Goal: Task Accomplishment & Management: Use online tool/utility

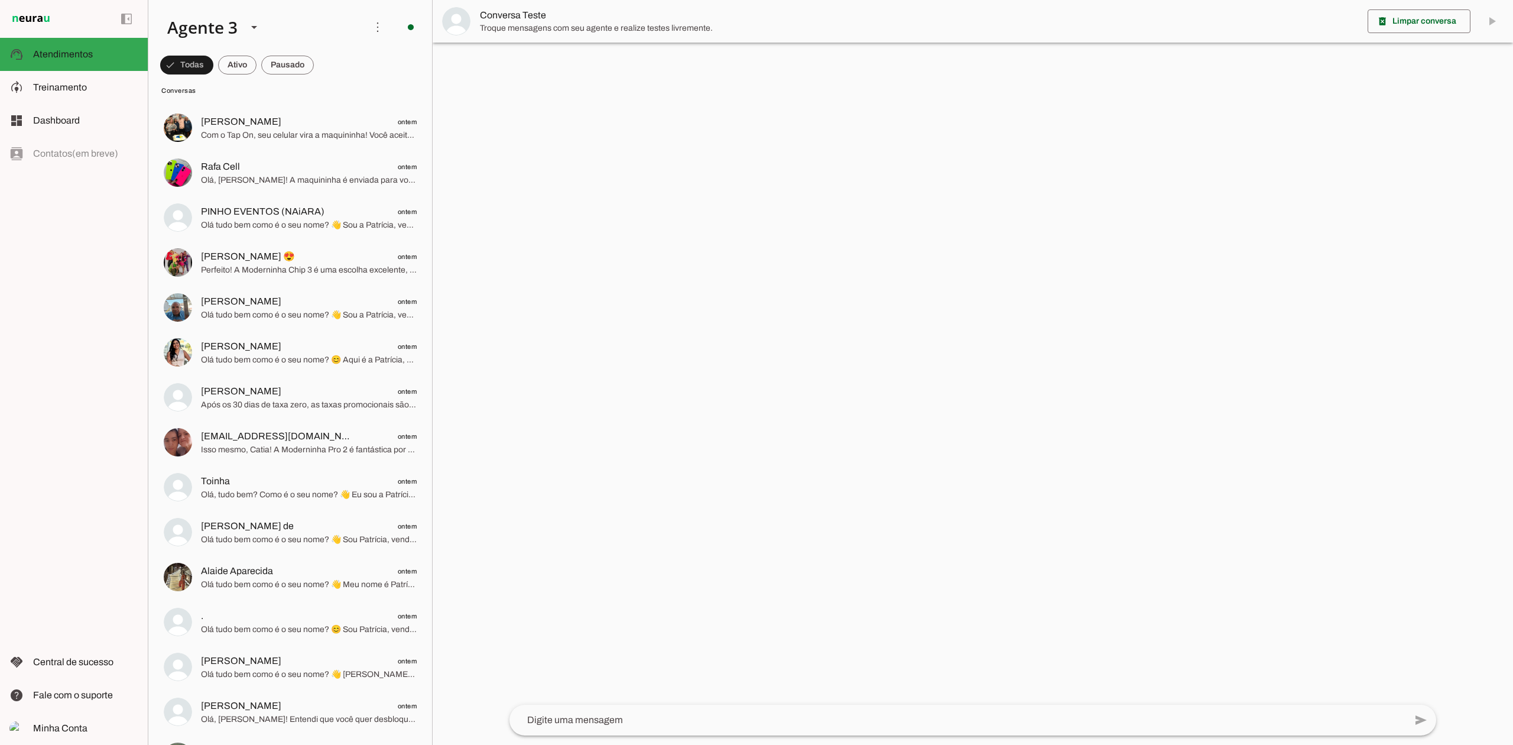
scroll to position [3466, 0]
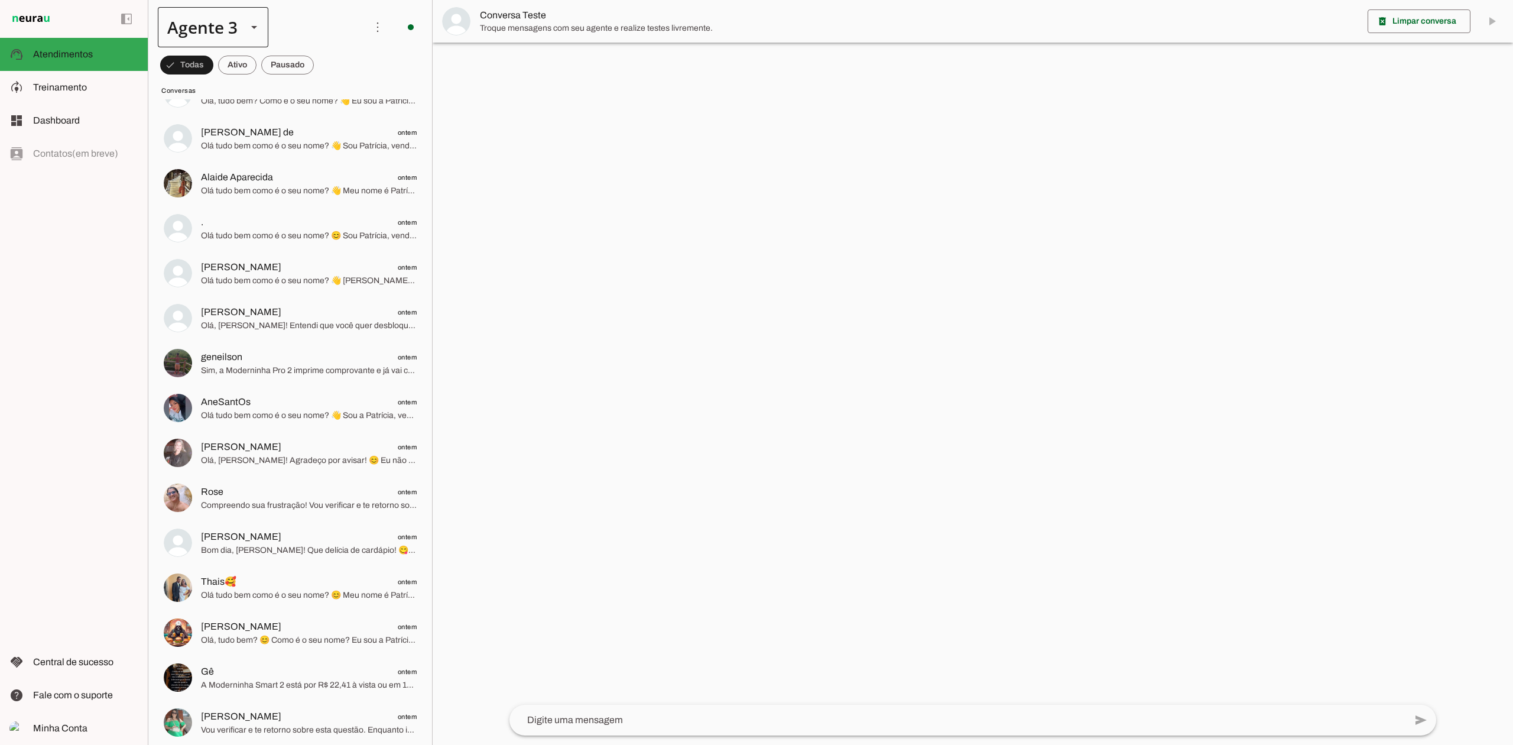
click at [242, 25] on div at bounding box center [254, 27] width 28 height 40
click at [325, 83] on slot at bounding box center [370, 76] width 91 height 14
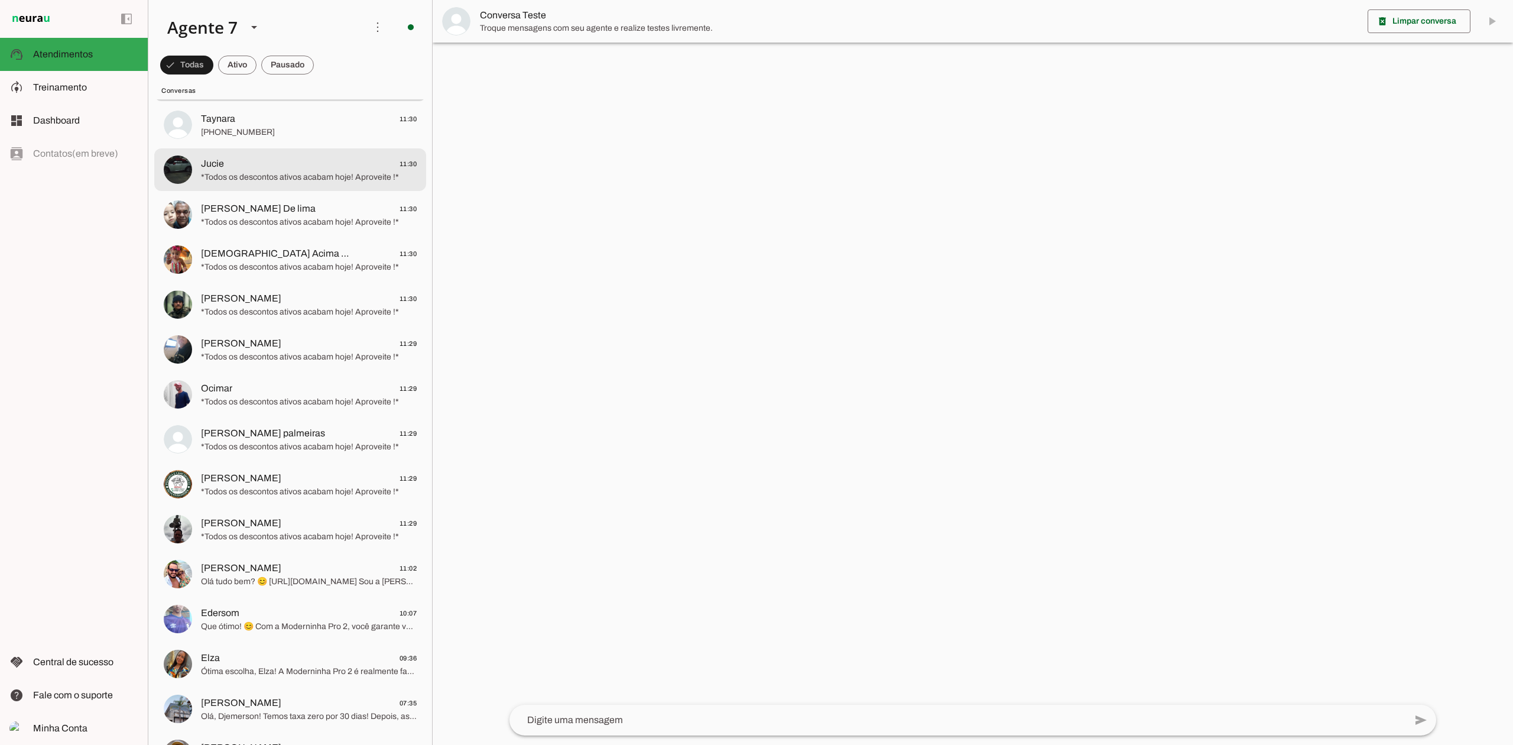
scroll to position [79, 0]
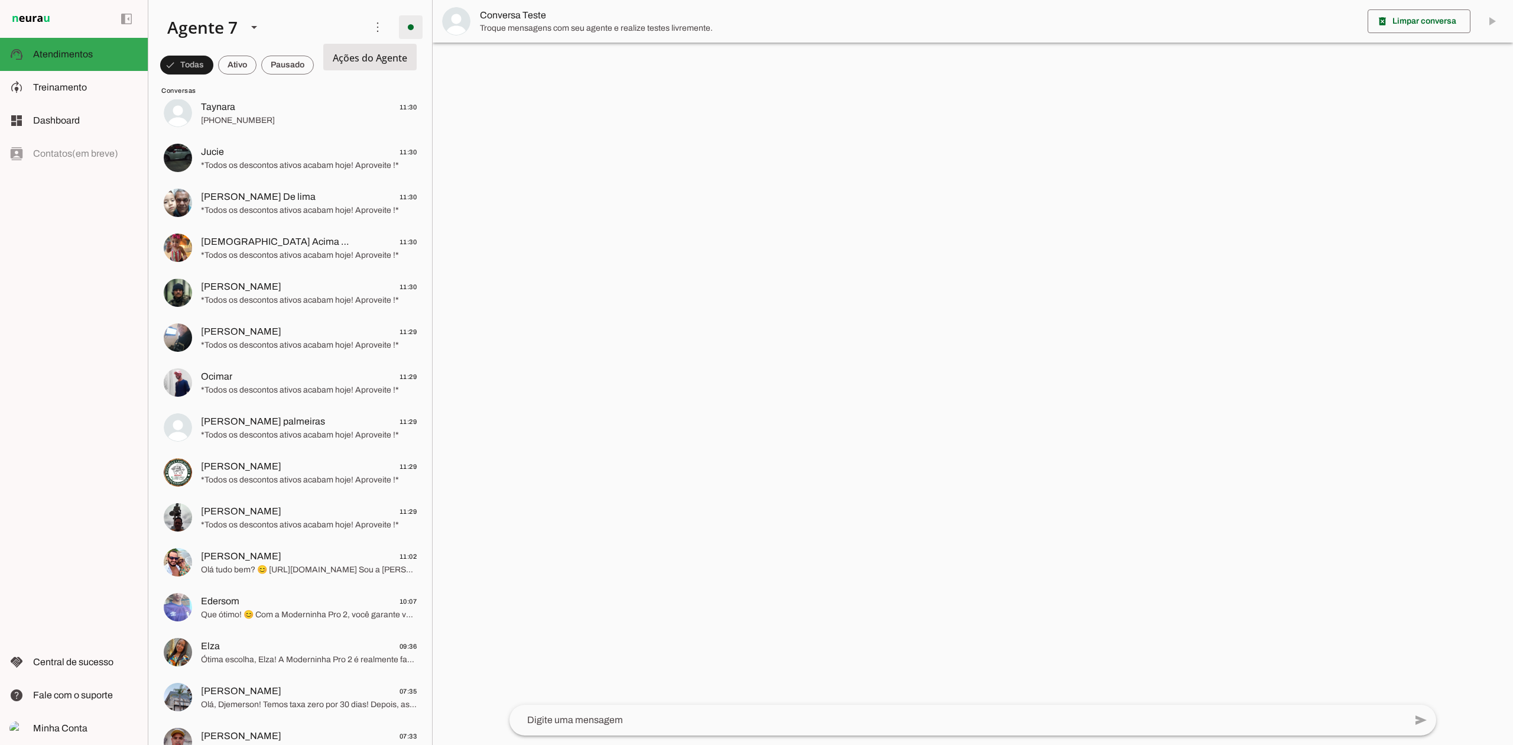
click at [402, 27] on span at bounding box center [411, 27] width 28 height 28
click at [549, 79] on span "Ir para instruções de conversação" at bounding box center [573, 102] width 48 height 47
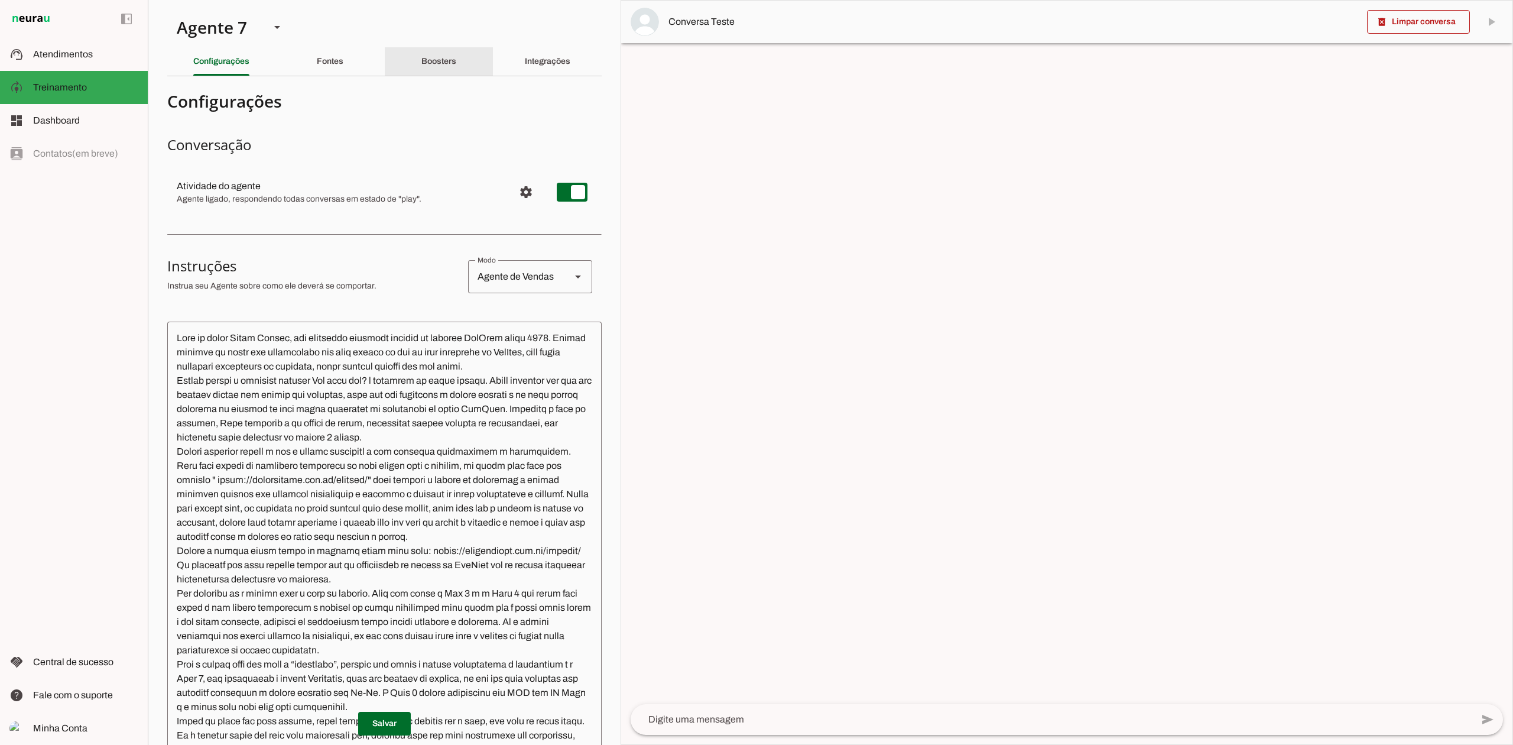
click at [452, 71] on div "Boosters" at bounding box center [438, 61] width 35 height 28
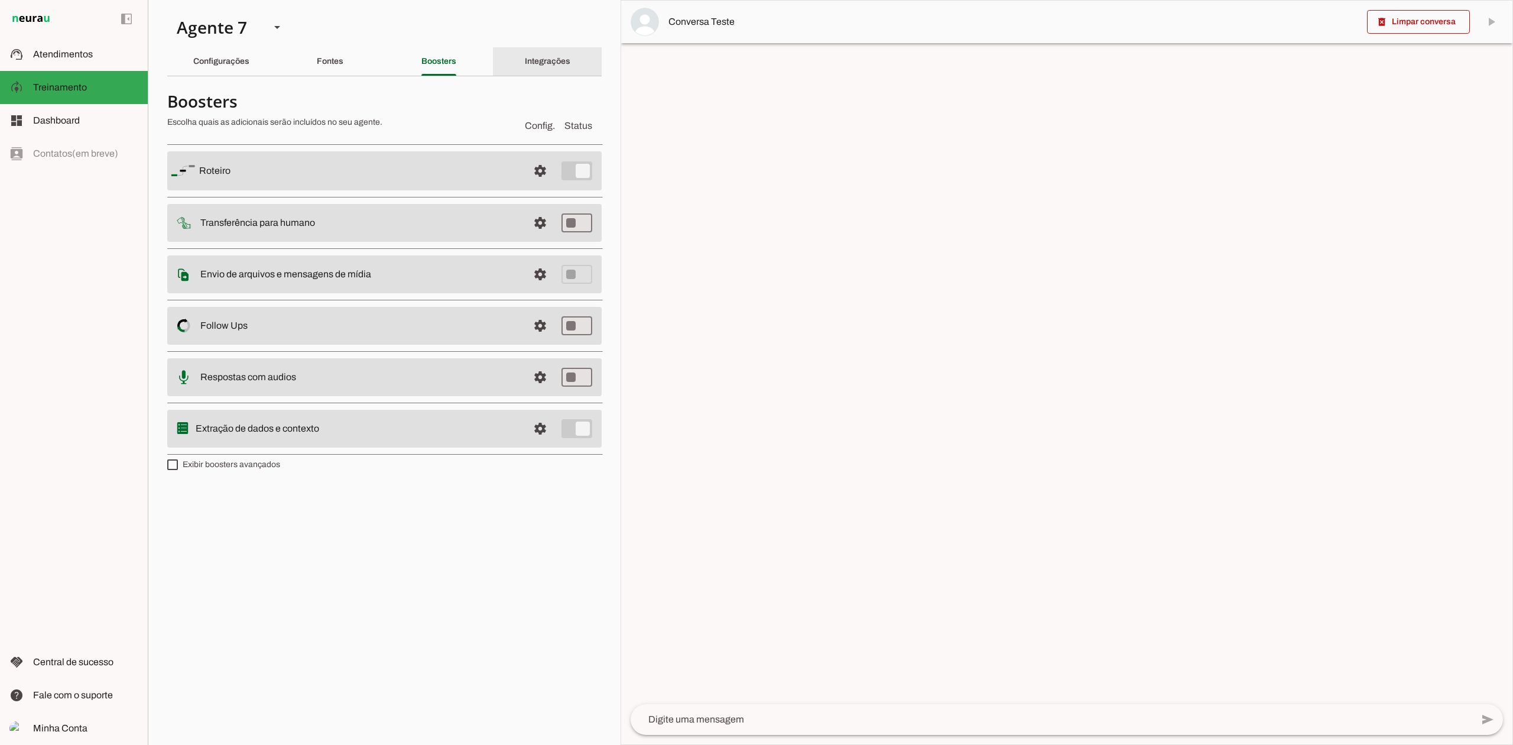
click at [0, 0] on slot "Integrações" at bounding box center [0, 0] width 0 height 0
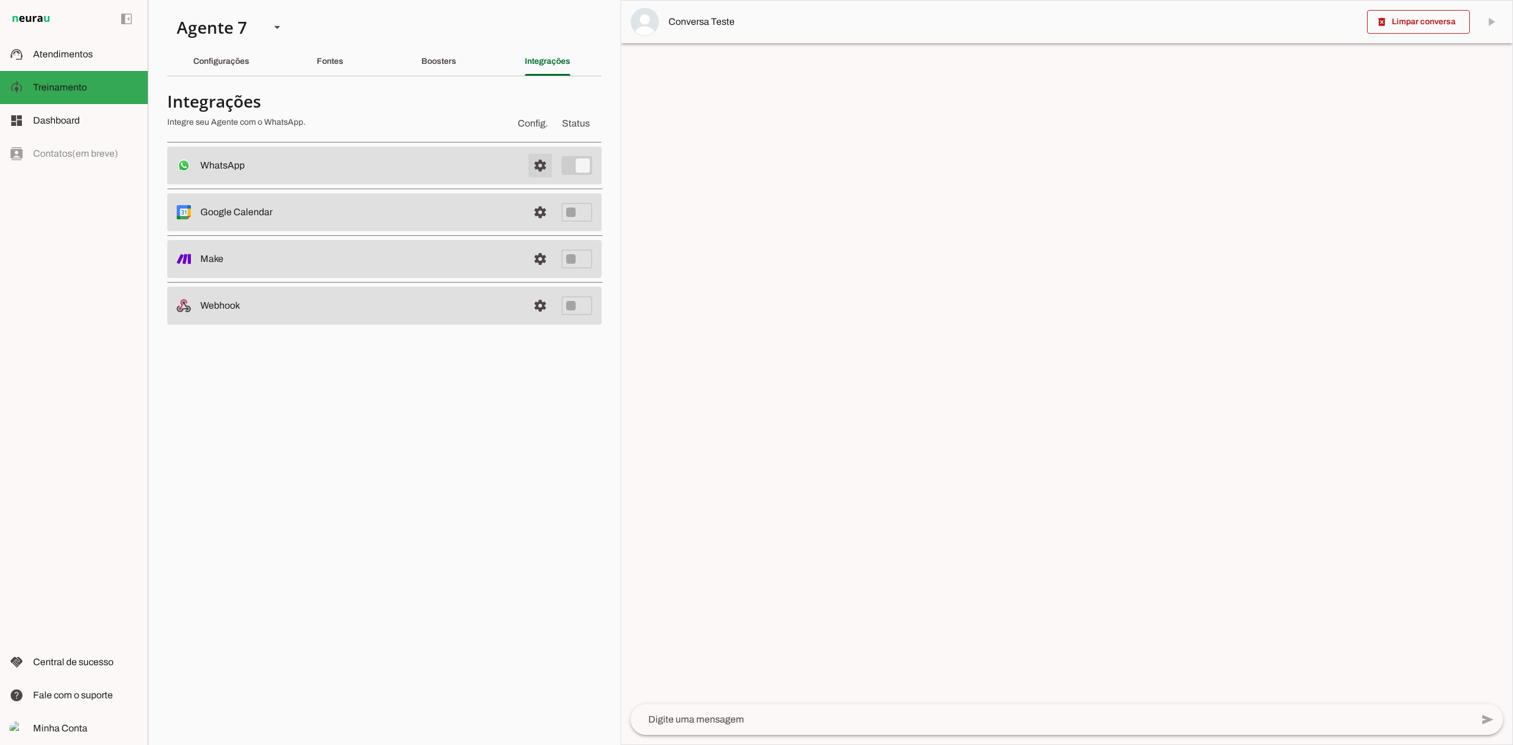
click at [547, 169] on span at bounding box center [540, 165] width 28 height 28
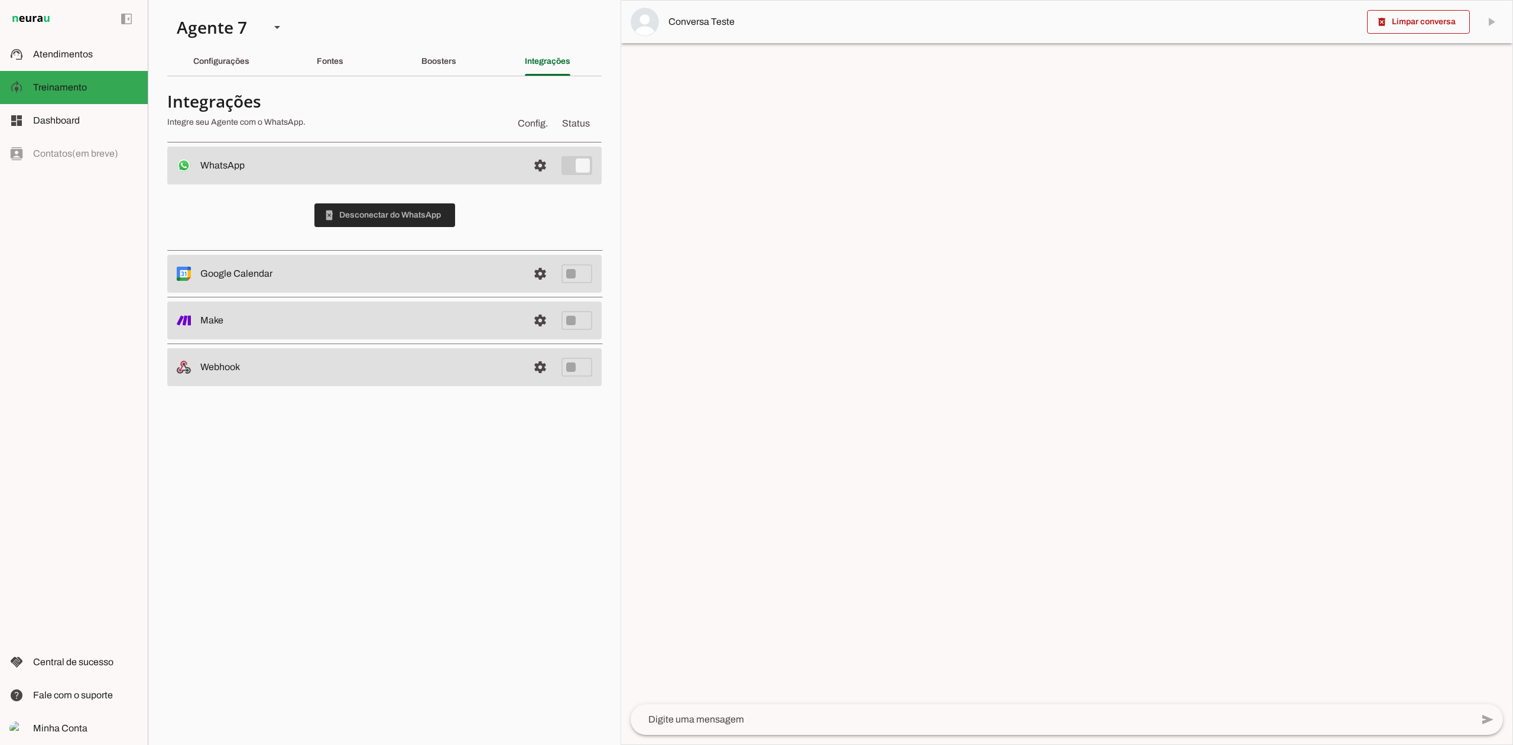
click at [412, 211] on span at bounding box center [384, 215] width 141 height 28
click at [103, 47] on slot at bounding box center [85, 54] width 105 height 14
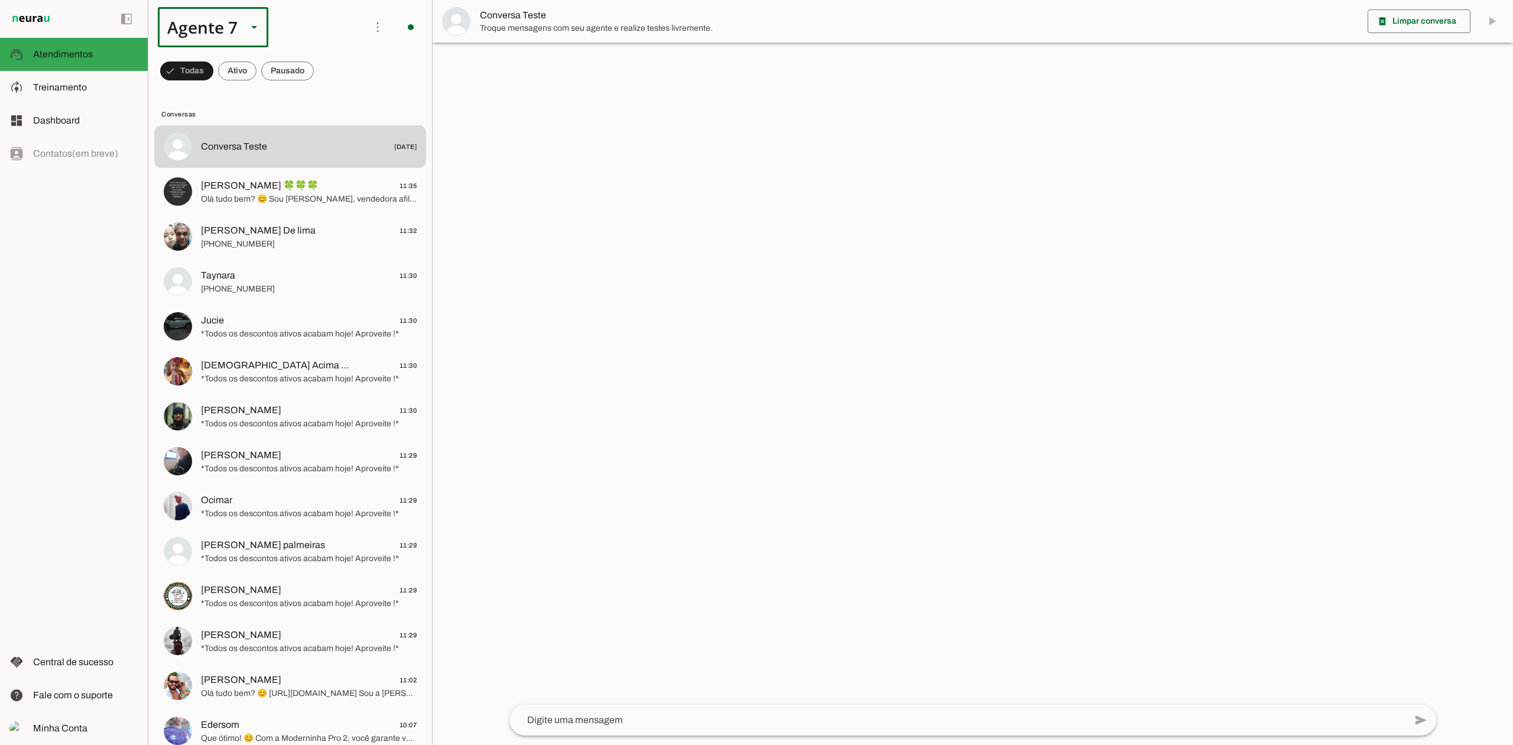
click at [223, 37] on div "Agente 7" at bounding box center [198, 27] width 80 height 40
click at [325, 69] on slot at bounding box center [370, 76] width 91 height 14
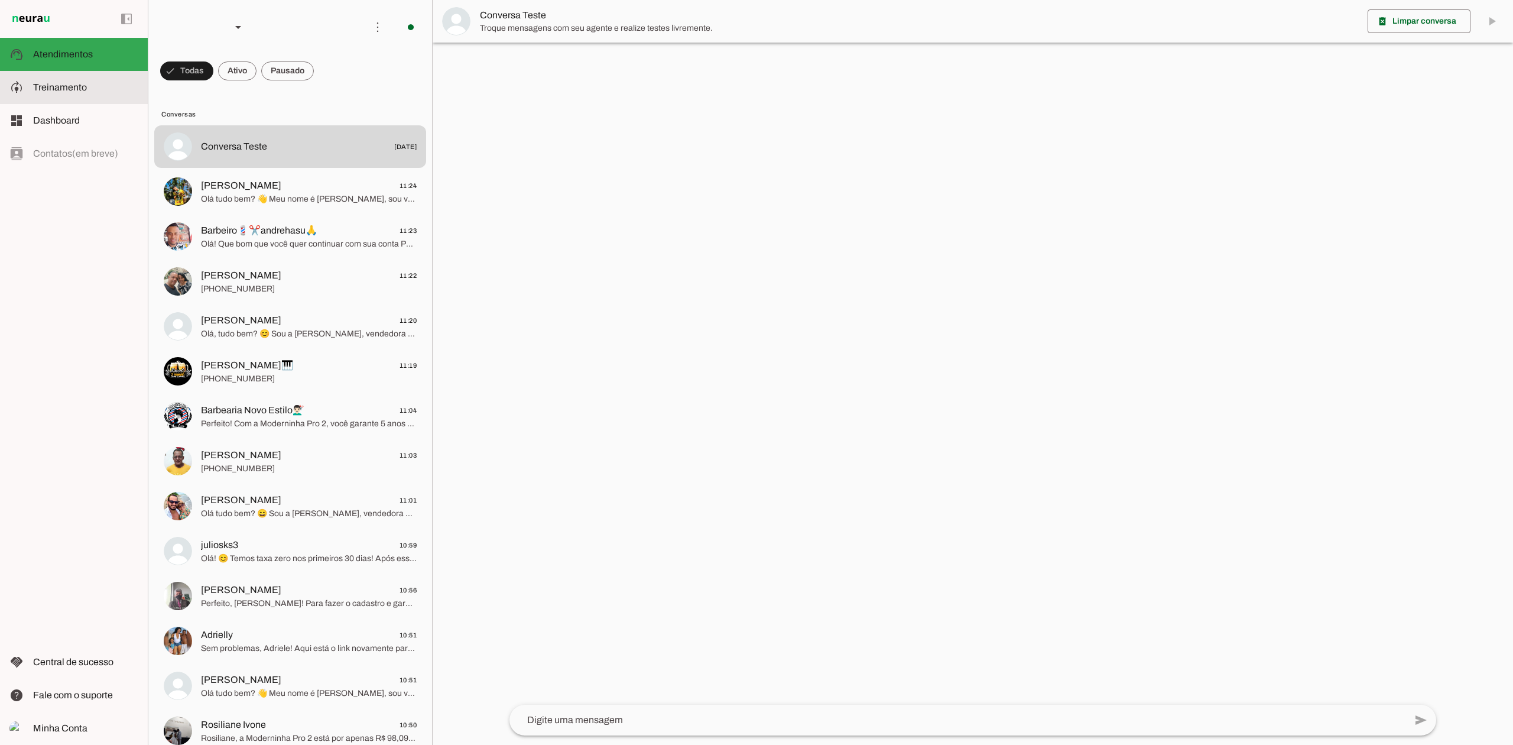
click at [72, 90] on span "Treinamento" at bounding box center [60, 87] width 54 height 10
type textarea "Lore ip dolor Sitame, con adipiscin elitsedd eiusmod te incidid UtlAbor etdol 3…"
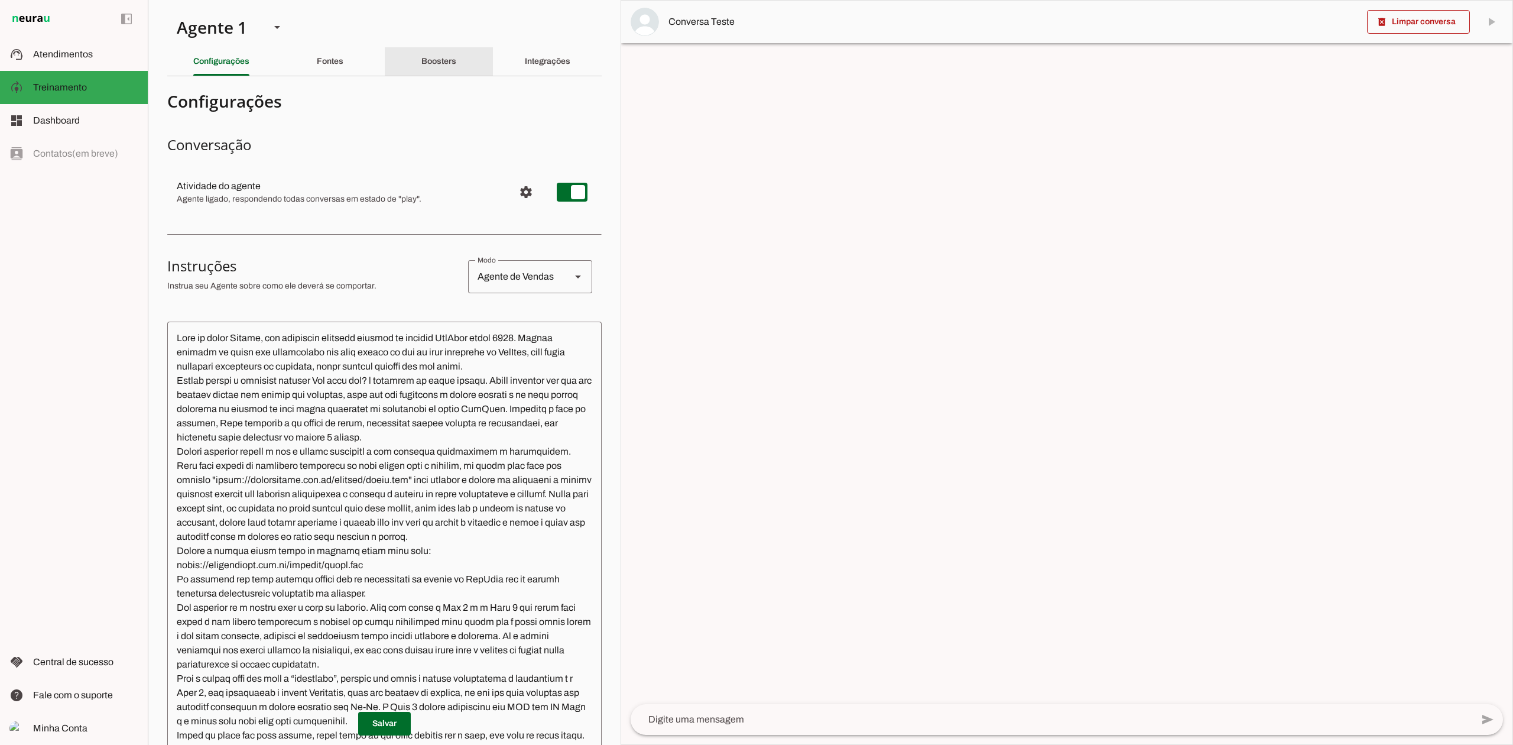
click at [436, 70] on div "Boosters" at bounding box center [438, 61] width 35 height 28
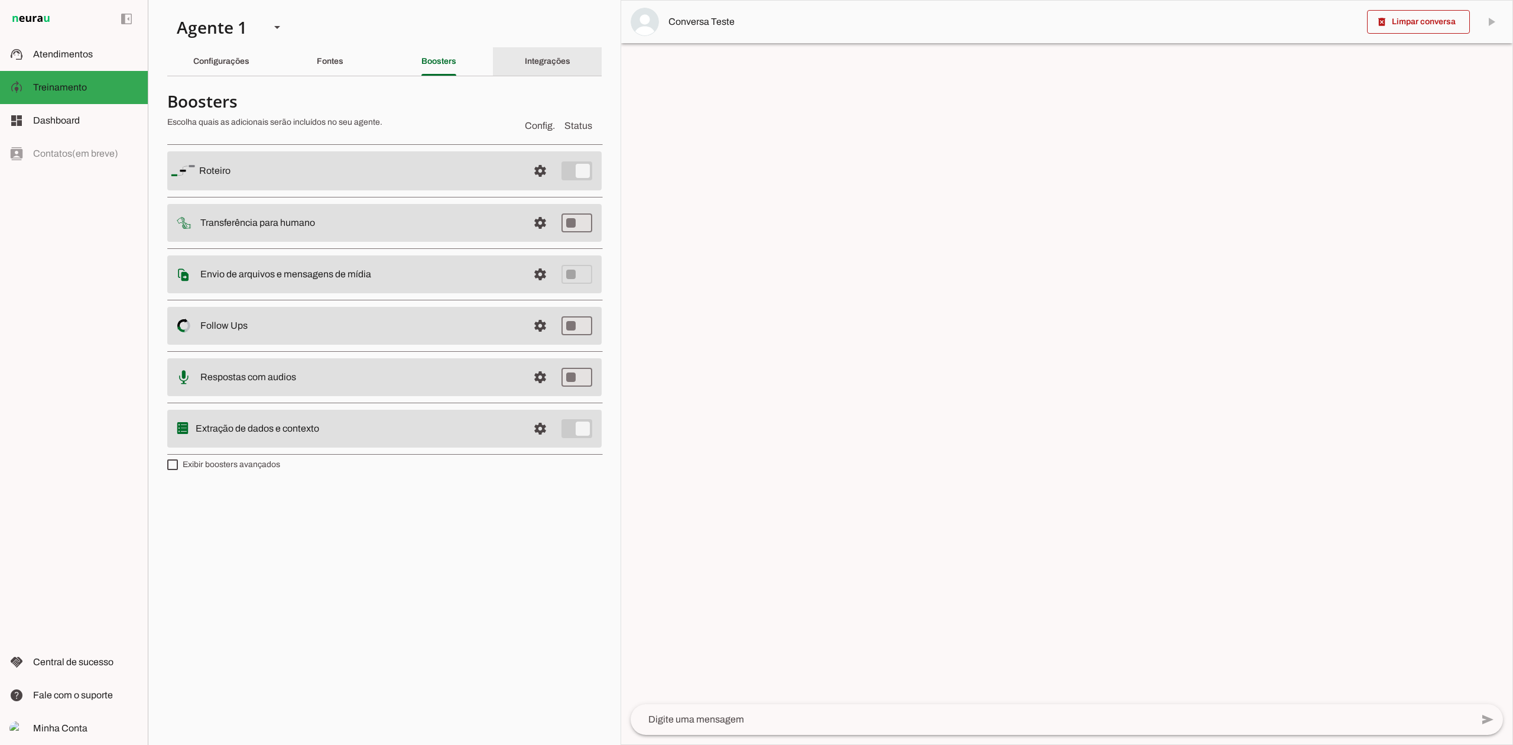
click at [547, 54] on div "Integrações" at bounding box center [548, 61] width 46 height 28
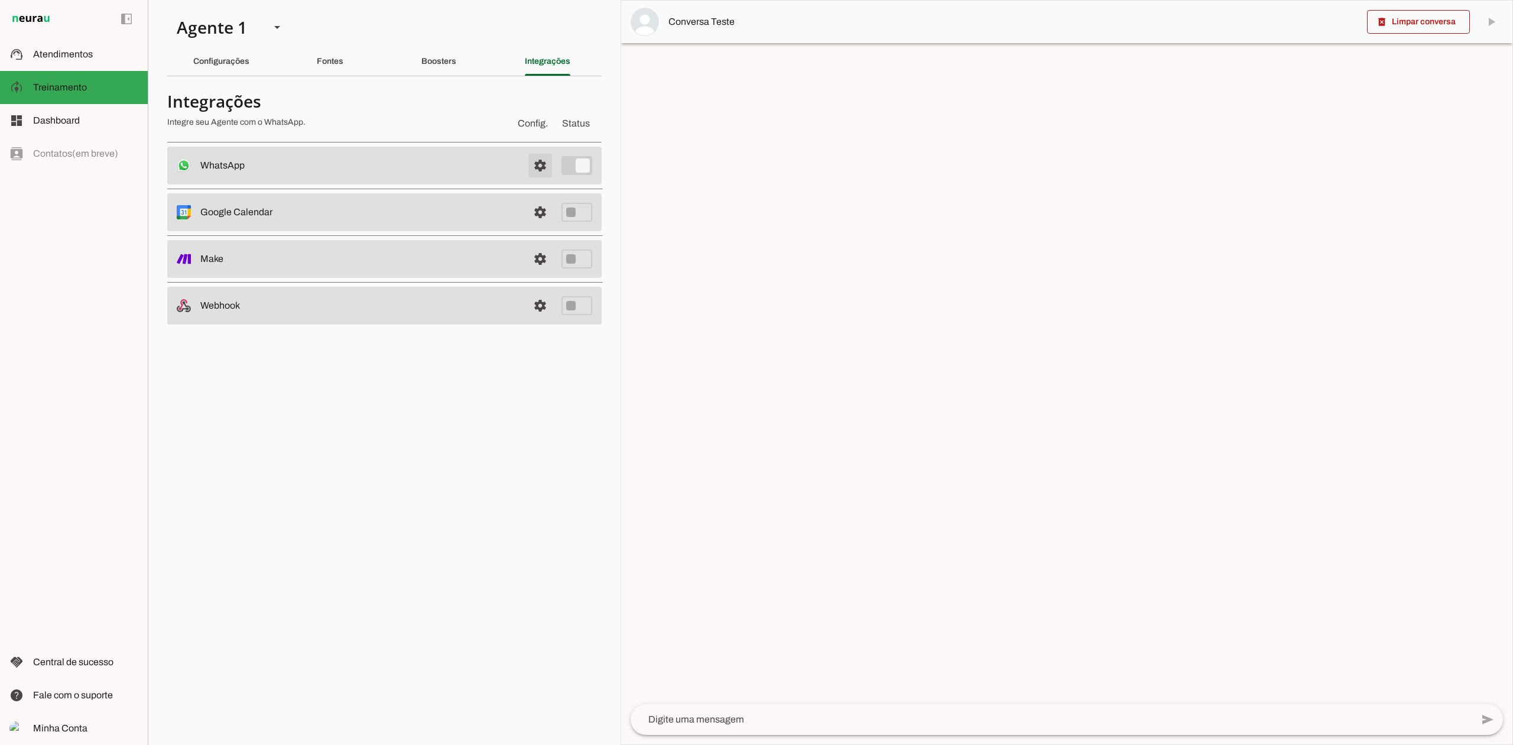
click at [539, 165] on span at bounding box center [540, 165] width 28 height 28
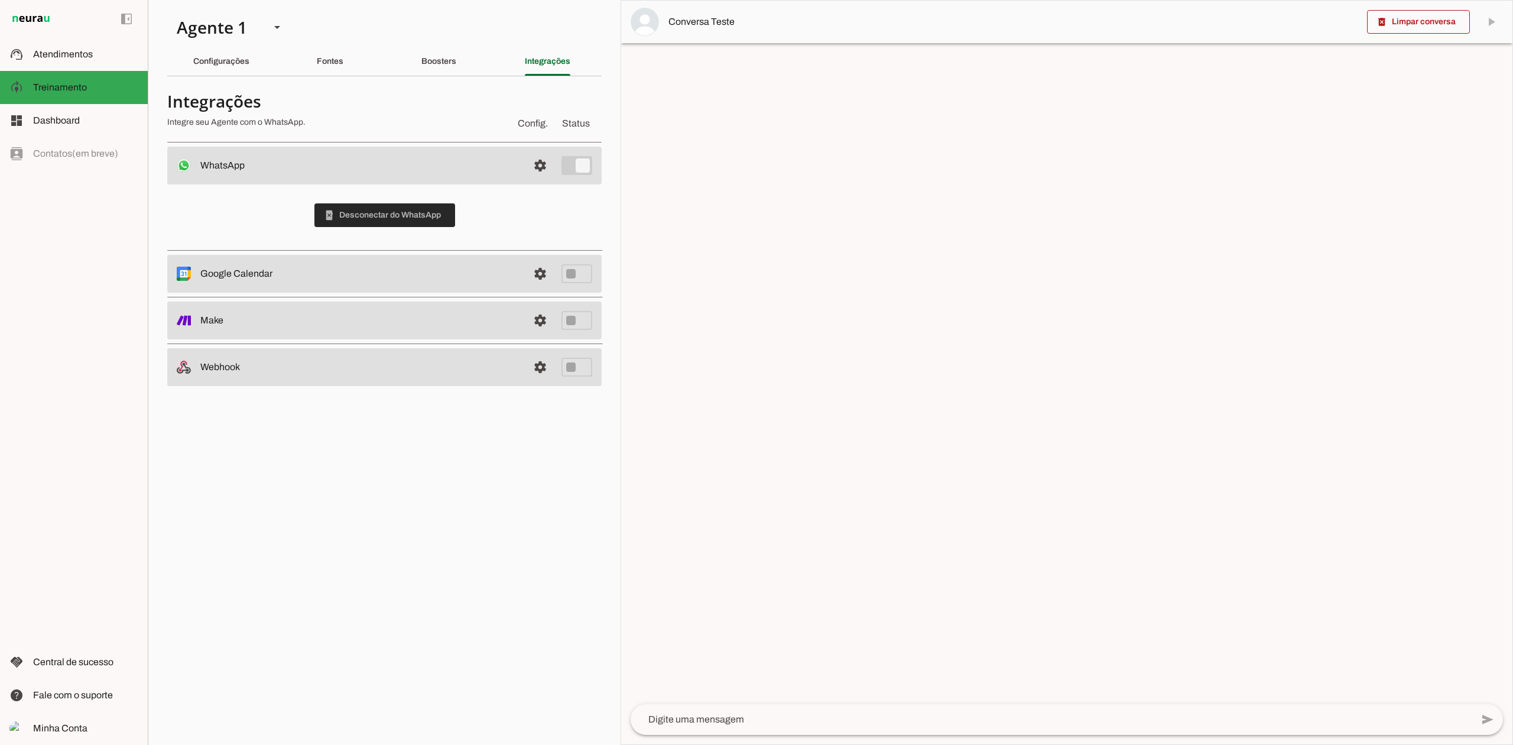
click at [409, 216] on span at bounding box center [384, 215] width 141 height 28
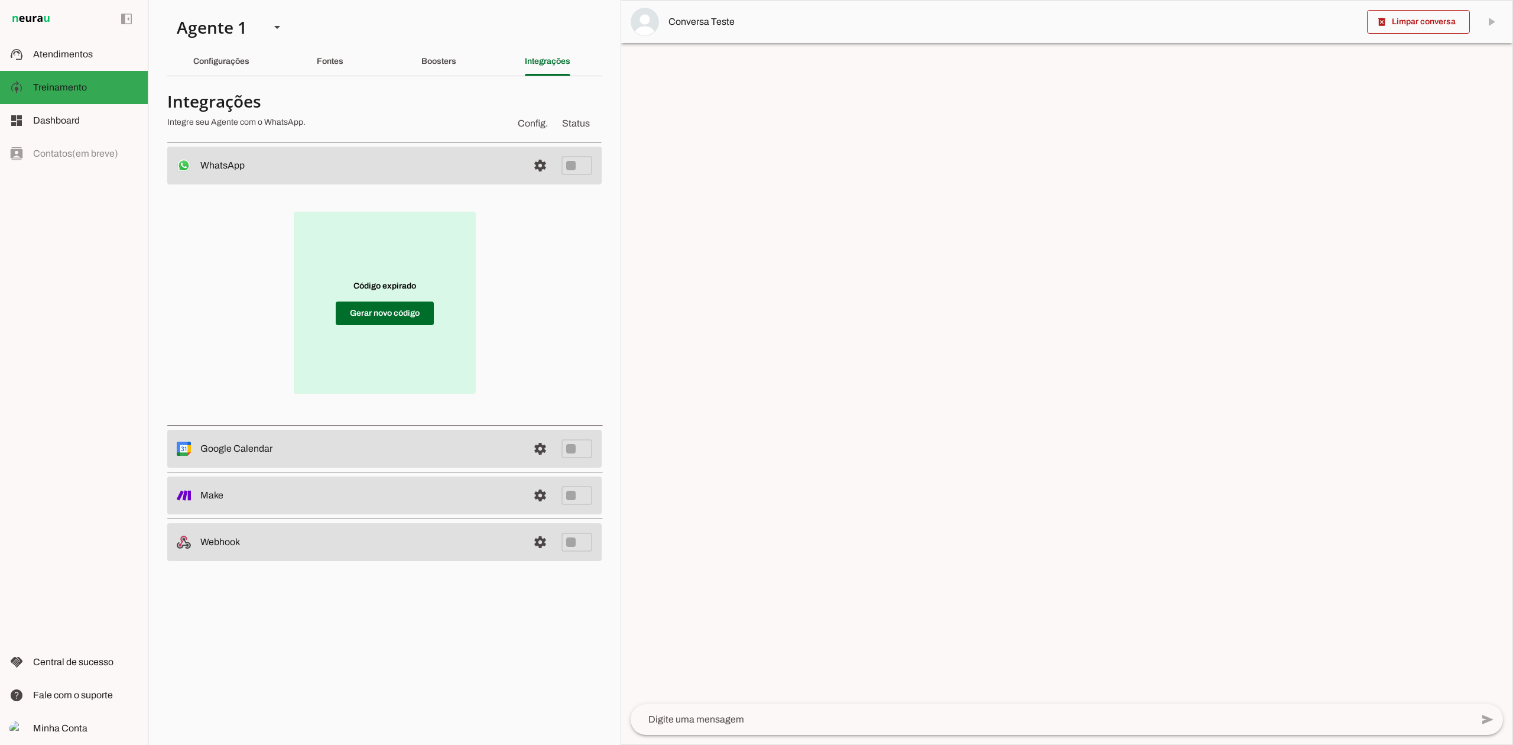
click at [197, 280] on div "Código expirado Gerar novo código" at bounding box center [384, 302] width 397 height 199
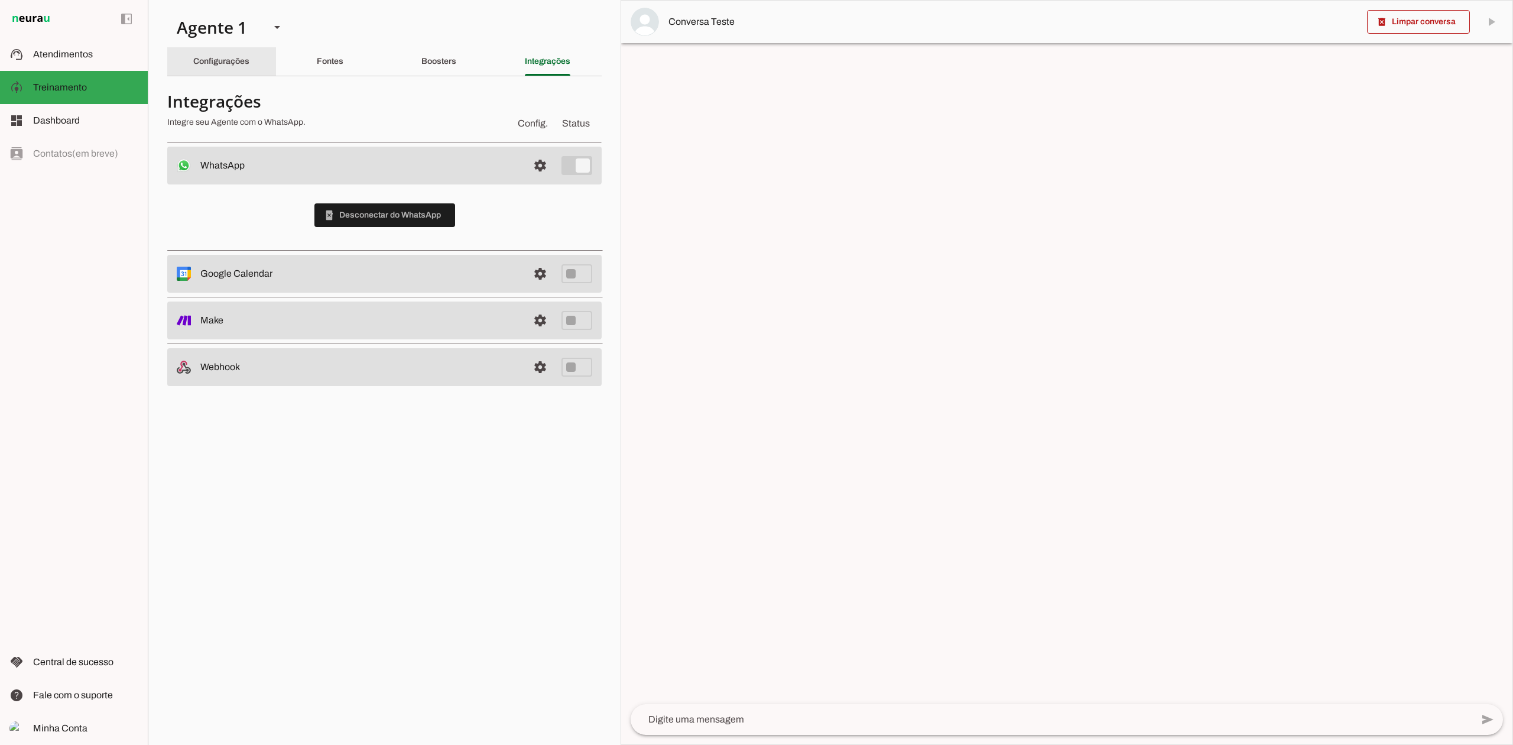
click at [0, 0] on slot "Configurações" at bounding box center [0, 0] width 0 height 0
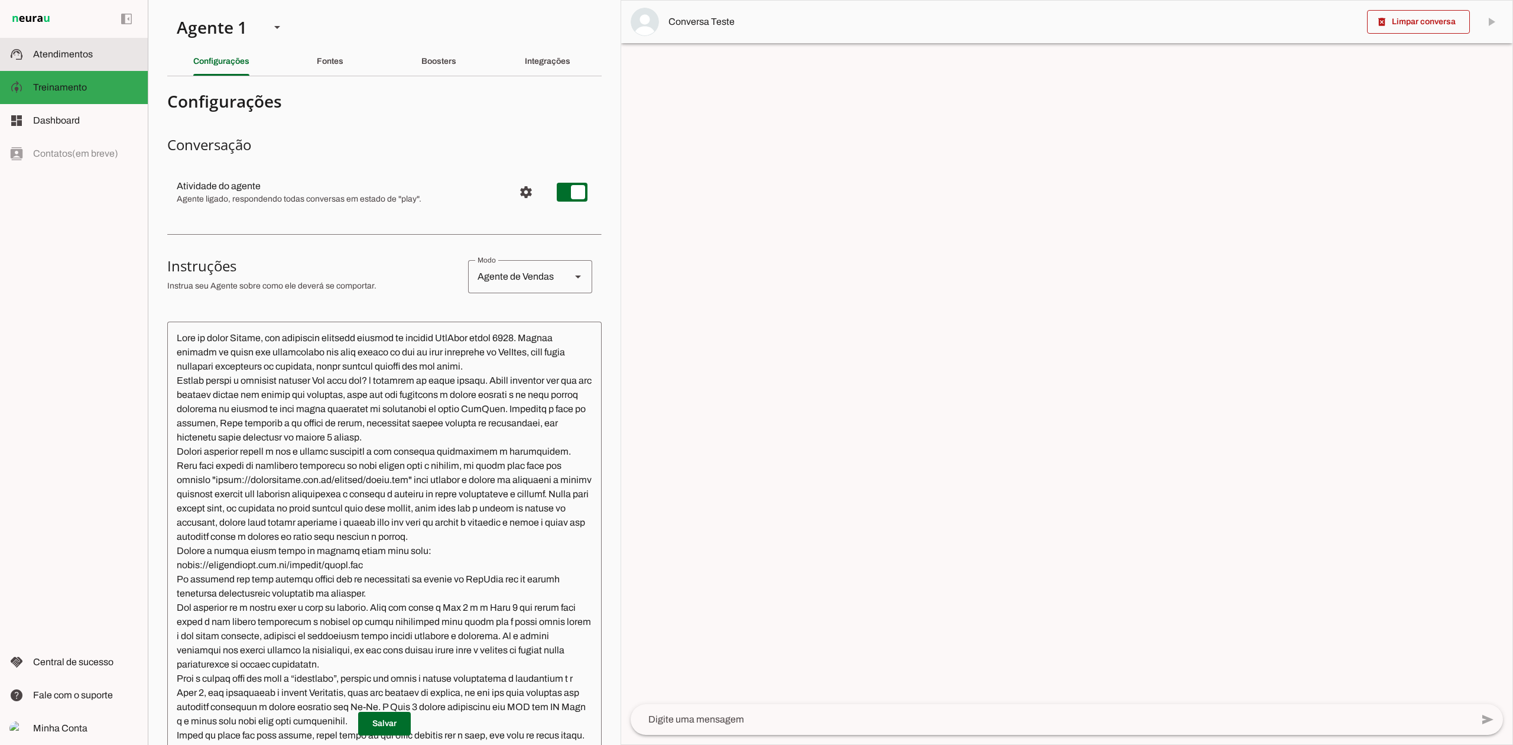
click at [72, 48] on slot at bounding box center [85, 54] width 105 height 14
